Goal: Check status: Check status

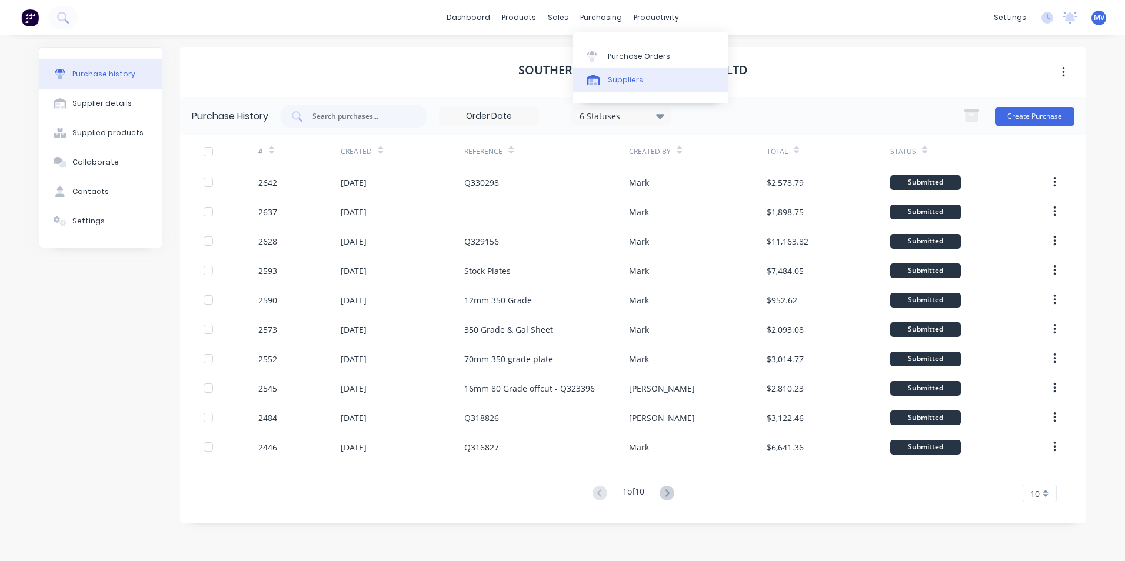
click at [621, 78] on div "Suppliers" at bounding box center [625, 80] width 35 height 11
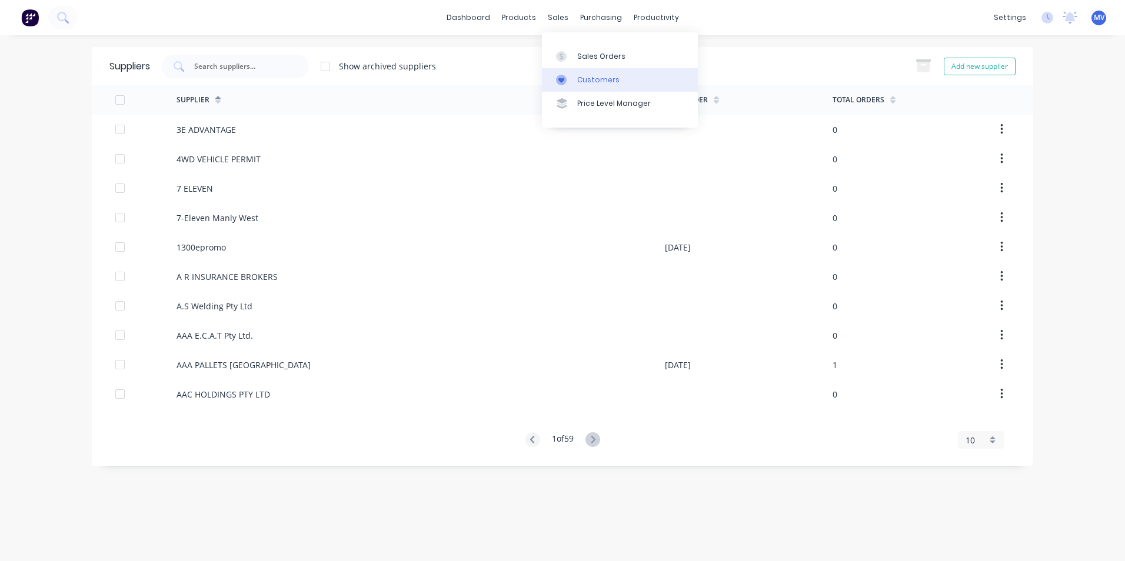
click at [595, 75] on div "Customers" at bounding box center [598, 80] width 42 height 11
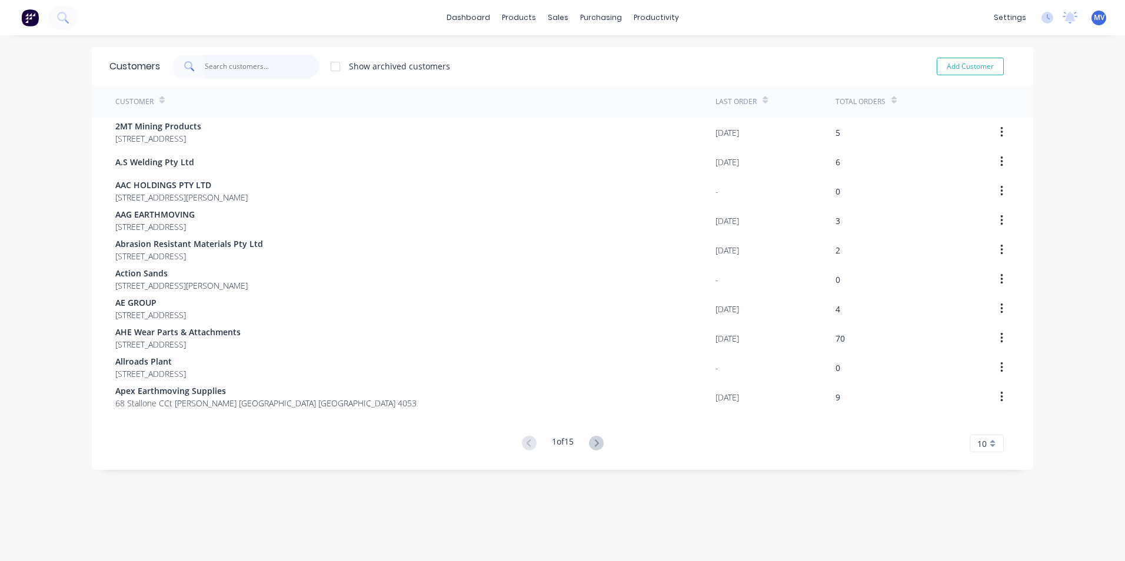
click at [226, 66] on input "text" at bounding box center [262, 67] width 115 height 24
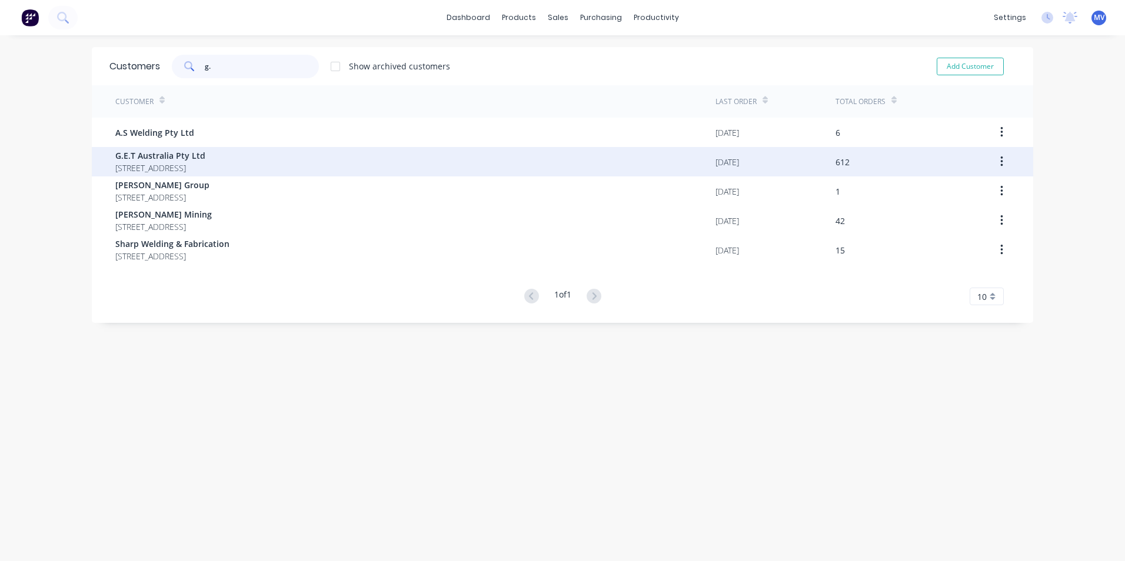
type input "g."
click at [159, 159] on span "G.E.T Australia Pty Ltd" at bounding box center [160, 155] width 90 height 12
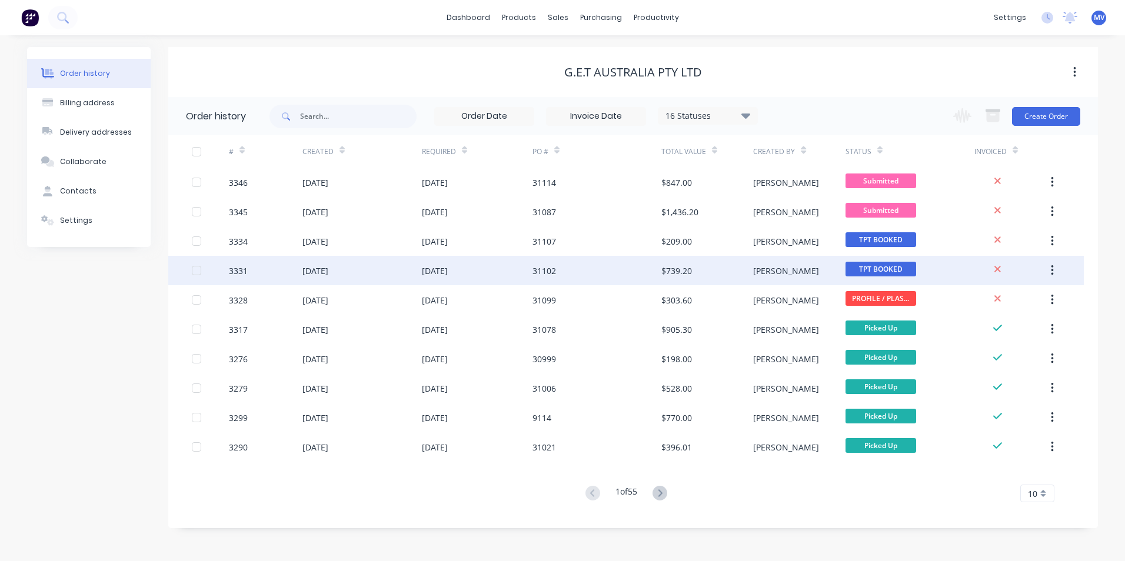
click at [442, 269] on div "[DATE]" at bounding box center [435, 271] width 26 height 12
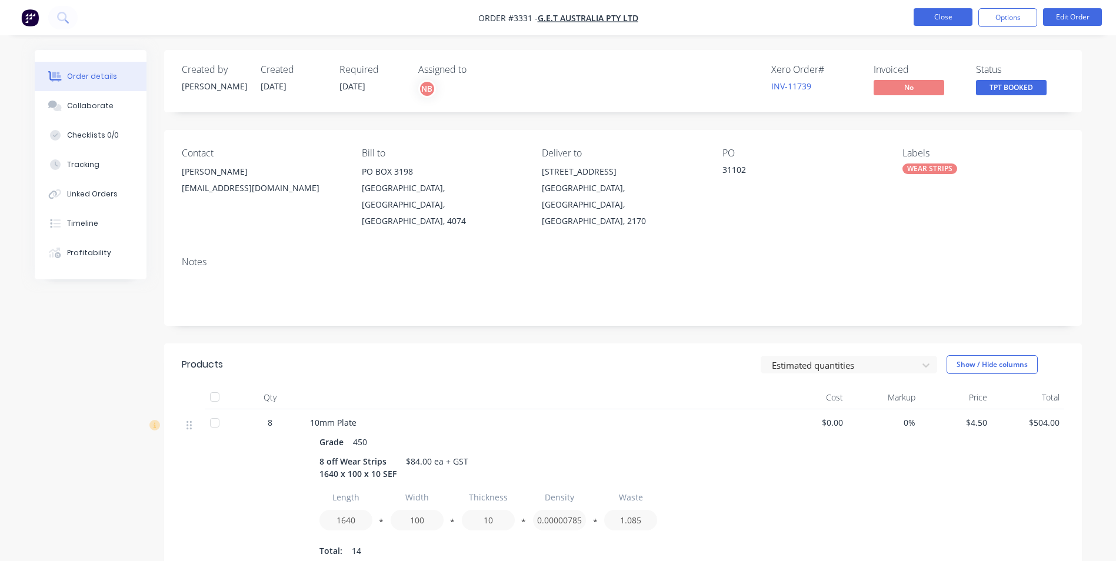
click at [945, 16] on button "Close" at bounding box center [943, 17] width 59 height 18
